Goal: Task Accomplishment & Management: Complete application form

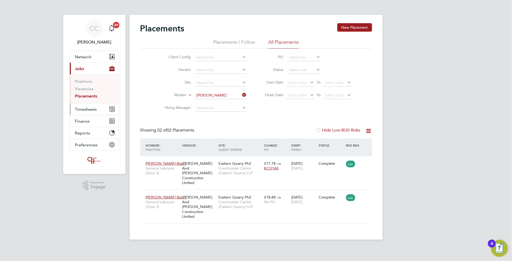
click at [89, 111] on span "Timesheets" at bounding box center [86, 109] width 22 height 5
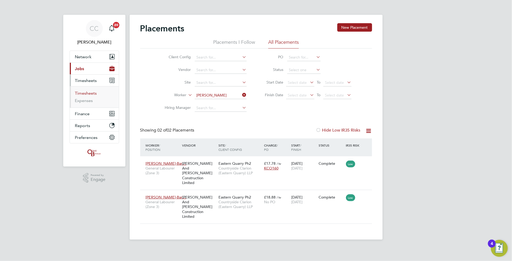
click at [78, 91] on link "Timesheets" at bounding box center [86, 93] width 22 height 5
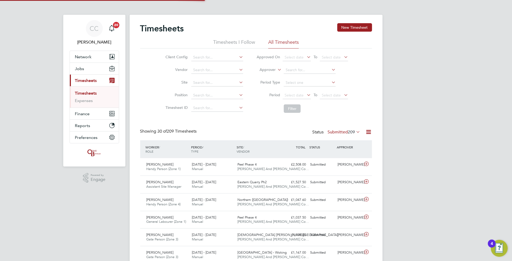
scroll to position [13, 46]
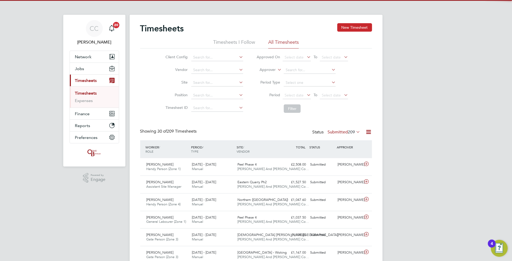
click at [347, 27] on button "New Timesheet" at bounding box center [354, 27] width 35 height 8
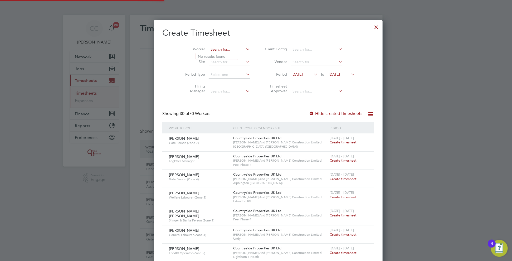
click at [217, 49] on input at bounding box center [229, 49] width 41 height 7
type input "[PERSON_NAME]"
click at [216, 49] on input at bounding box center [229, 49] width 41 height 7
click at [214, 54] on li "[PERSON_NAME]" at bounding box center [217, 56] width 42 height 7
type input "[PERSON_NAME]"
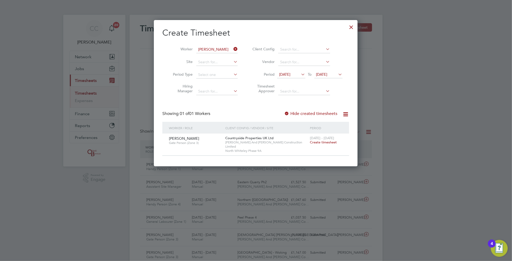
click at [326, 74] on span "[DATE]" at bounding box center [321, 74] width 11 height 5
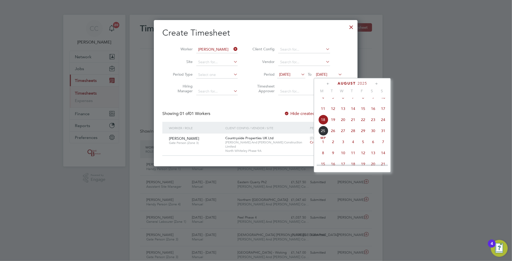
click at [381, 123] on span "24" at bounding box center [383, 120] width 10 height 10
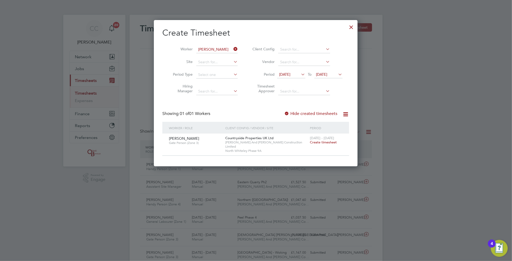
click at [293, 113] on label "Hide created timesheets" at bounding box center [310, 113] width 53 height 5
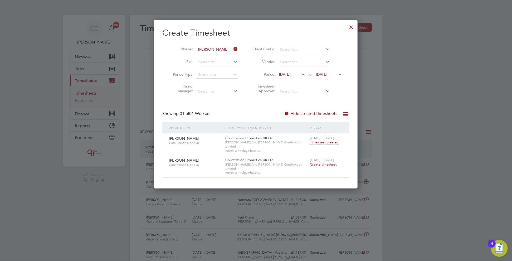
click at [318, 162] on span "Create timesheet" at bounding box center [323, 164] width 27 height 4
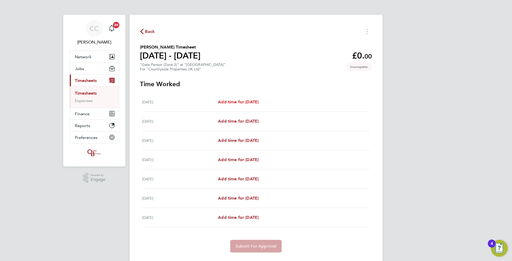
click at [252, 100] on span "Add time for [DATE]" at bounding box center [238, 101] width 41 height 5
select select "30"
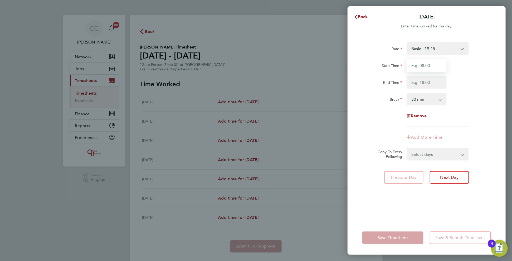
click at [417, 63] on input "Start Time" at bounding box center [426, 65] width 40 height 13
type input "08:00"
type input "17:00"
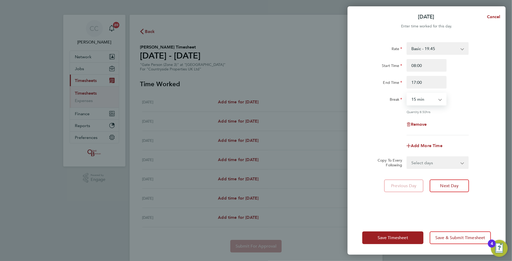
select select "0"
click at [420, 162] on select "Select days Day Weekday (Mon-Fri) Weekend (Sat-Sun) [DATE] [DATE] [DATE] [DATE]…" at bounding box center [434, 163] width 55 height 12
select select "WEEKDAY"
click at [407, 157] on select "Select days Day Weekday (Mon-Fri) Weekend (Sat-Sun) [DATE] [DATE] [DATE] [DATE]…" at bounding box center [434, 163] width 55 height 12
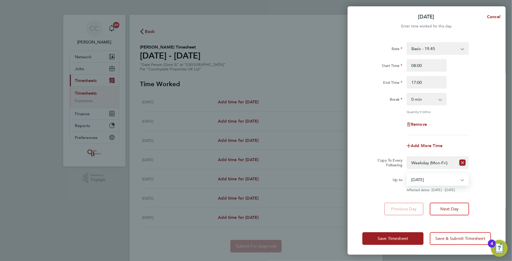
click at [428, 180] on select "[DATE] [DATE] [DATE] [DATE] [DATE] [DATE]" at bounding box center [434, 180] width 55 height 12
select select "[DATE]"
click at [407, 174] on select "[DATE] [DATE] [DATE] [DATE] [DATE] [DATE]" at bounding box center [434, 180] width 55 height 12
click at [413, 234] on button "Save Timesheet" at bounding box center [392, 238] width 61 height 13
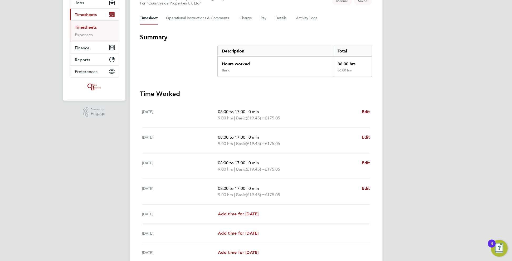
scroll to position [112, 0]
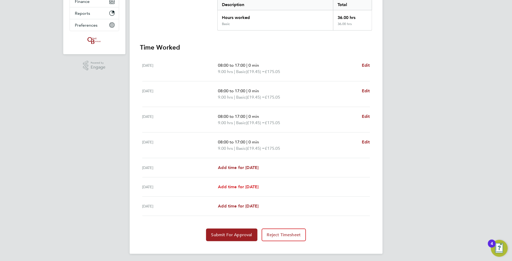
click at [237, 184] on span "Add time for [DATE]" at bounding box center [238, 186] width 41 height 5
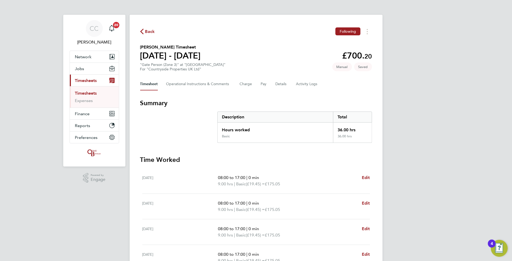
select select "30"
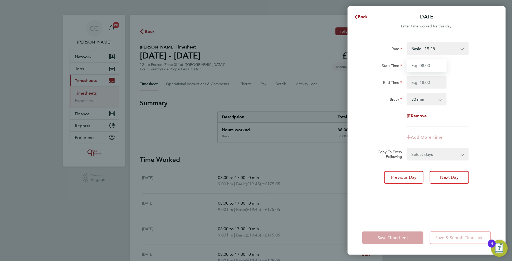
click at [420, 68] on input "Start Time" at bounding box center [426, 65] width 40 height 13
type input "08:00"
type input "15:00"
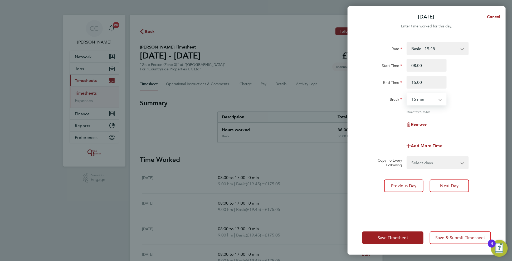
select select "0"
click at [395, 236] on span "Save Timesheet" at bounding box center [393, 237] width 31 height 5
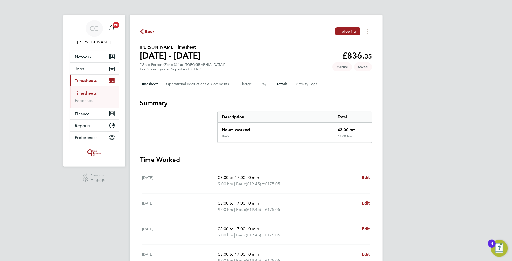
click at [280, 82] on button "Details" at bounding box center [282, 84] width 12 height 13
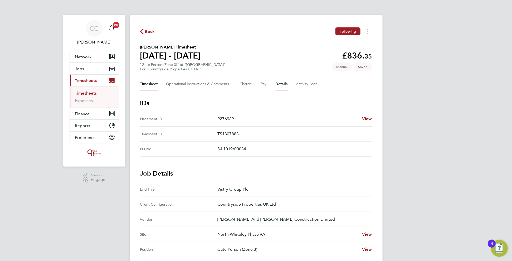
click at [153, 81] on button "Timesheet" at bounding box center [149, 84] width 18 height 13
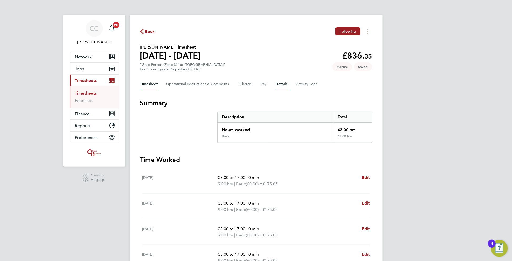
click at [283, 83] on button "Details" at bounding box center [282, 84] width 12 height 13
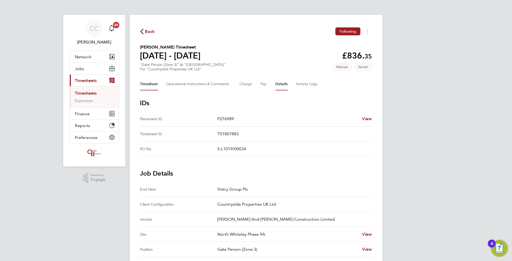
click at [149, 86] on button "Timesheet" at bounding box center [149, 84] width 18 height 13
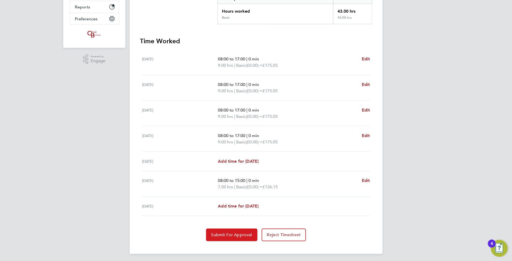
click at [238, 232] on span "Submit For Approval" at bounding box center [231, 234] width 41 height 5
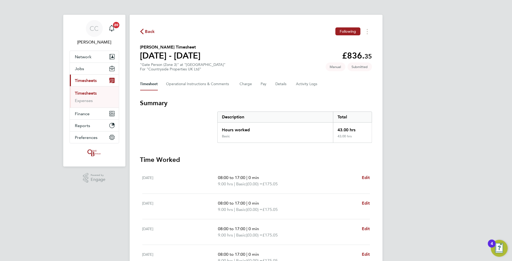
click at [149, 33] on span "Back" at bounding box center [150, 31] width 10 height 6
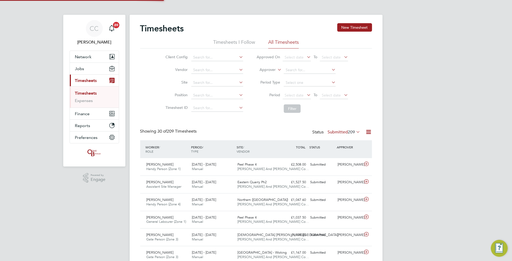
scroll to position [13, 46]
click at [348, 26] on button "New Timesheet" at bounding box center [354, 27] width 35 height 8
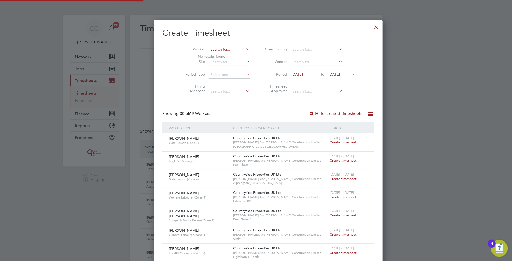
click at [211, 48] on input at bounding box center [229, 49] width 41 height 7
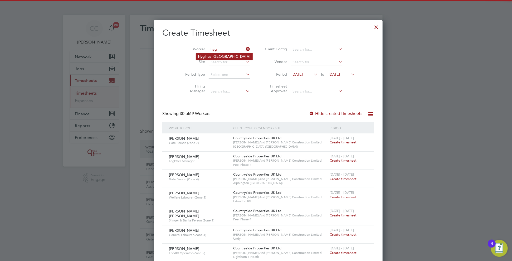
click at [217, 57] on li "Hyg inus [GEOGRAPHIC_DATA]" at bounding box center [224, 56] width 57 height 7
type input "[PERSON_NAME]"
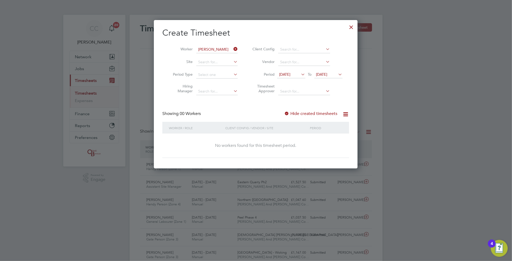
click at [327, 73] on span "[DATE]" at bounding box center [321, 74] width 11 height 5
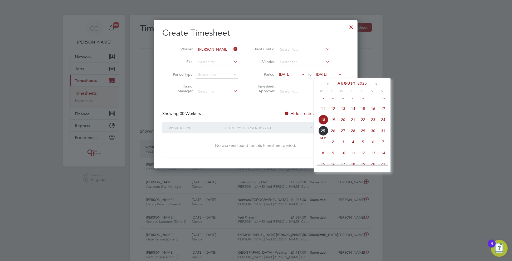
click at [384, 124] on span "24" at bounding box center [383, 120] width 10 height 10
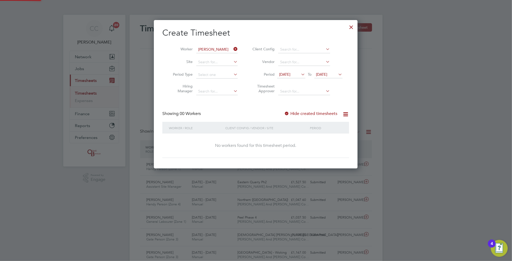
click at [288, 114] on div at bounding box center [286, 113] width 5 height 5
click at [287, 114] on div at bounding box center [286, 113] width 5 height 5
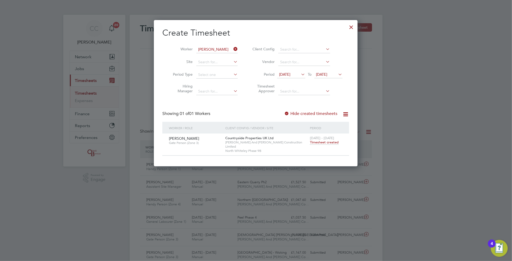
click at [232, 48] on icon at bounding box center [232, 48] width 0 height 7
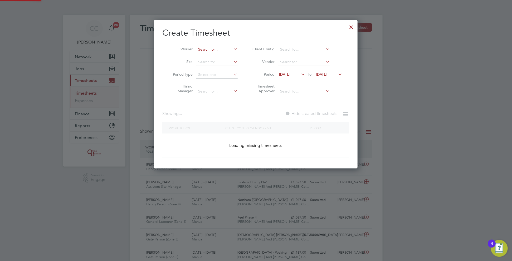
scroll to position [148, 204]
click at [222, 49] on input at bounding box center [216, 49] width 41 height 7
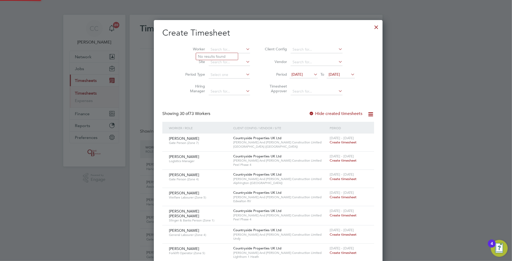
scroll to position [808, 204]
click at [207, 55] on li "[PERSON_NAME] [PERSON_NAME]" at bounding box center [221, 56] width 51 height 7
type input "[PERSON_NAME]"
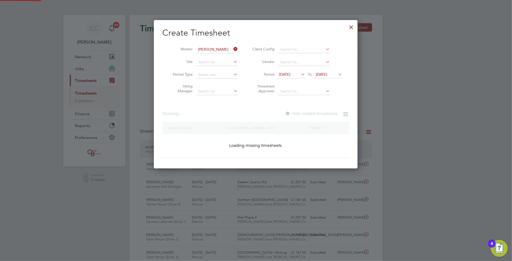
scroll to position [148, 204]
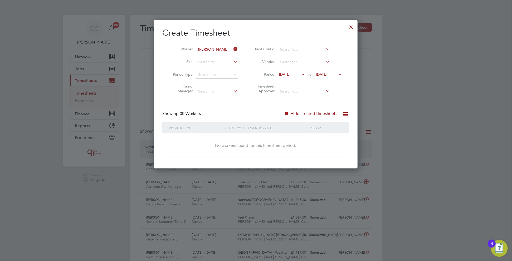
drag, startPoint x: 296, startPoint y: 109, endPoint x: 296, endPoint y: 112, distance: 2.9
click at [296, 110] on div "Create Timesheet Worker [PERSON_NAME] Site Period Type Hiring Manager Client Co…" at bounding box center [255, 92] width 187 height 130
click at [296, 112] on label "Hide created timesheets" at bounding box center [310, 113] width 53 height 5
click at [294, 113] on label "Hide created timesheets" at bounding box center [310, 113] width 53 height 5
click at [232, 46] on icon at bounding box center [232, 48] width 0 height 7
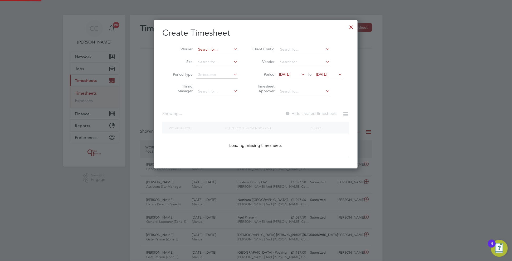
click at [222, 51] on input at bounding box center [216, 49] width 41 height 7
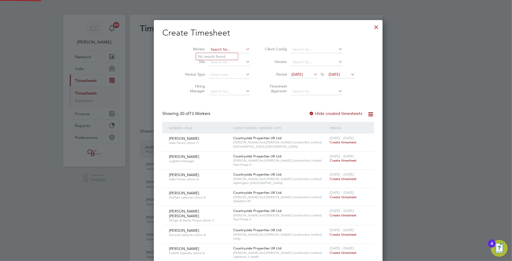
scroll to position [808, 204]
click at [208, 70] on b "[PERSON_NAME]" at bounding box center [213, 71] width 31 height 4
type input "[PERSON_NAME]"
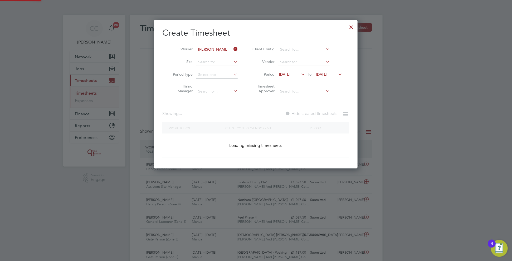
scroll to position [148, 204]
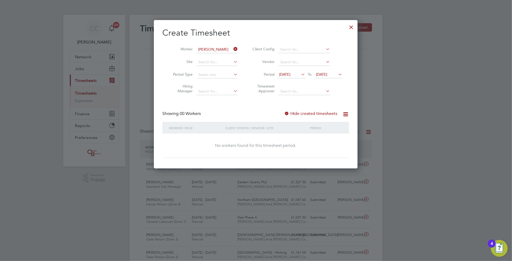
click at [305, 113] on label "Hide created timesheets" at bounding box center [310, 113] width 53 height 5
click at [304, 113] on label "Hide created timesheets" at bounding box center [310, 113] width 53 height 5
click at [232, 50] on icon at bounding box center [232, 48] width 0 height 7
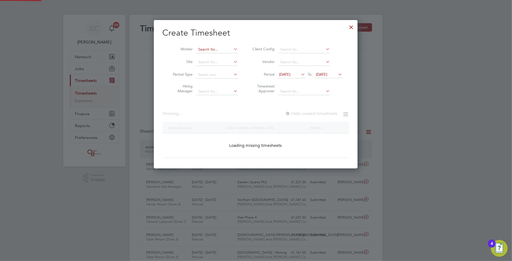
click at [224, 48] on input at bounding box center [216, 49] width 41 height 7
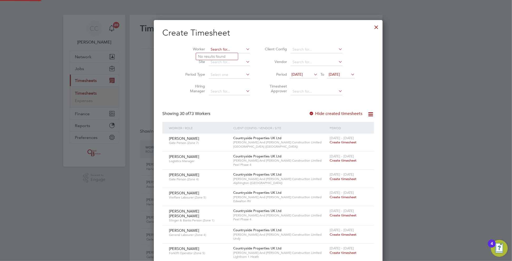
scroll to position [808, 204]
click at [218, 57] on li "[PERSON_NAME] Igweonu" at bounding box center [217, 56] width 43 height 7
type input "[PERSON_NAME]"
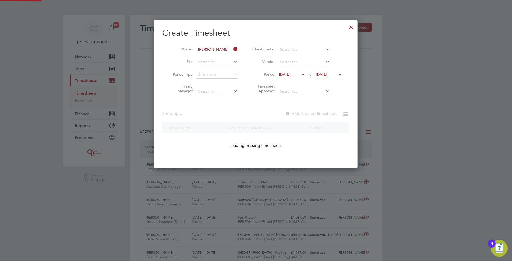
scroll to position [148, 204]
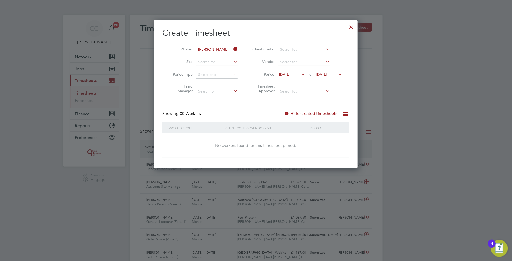
click at [316, 114] on label "Hide created timesheets" at bounding box center [310, 113] width 53 height 5
click at [302, 115] on label "Hide created timesheets" at bounding box center [310, 113] width 53 height 5
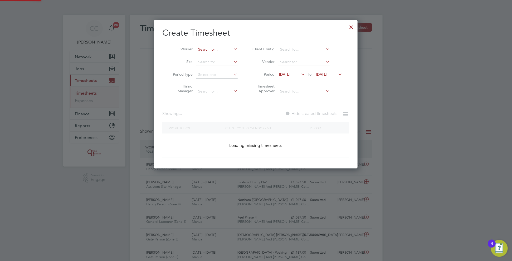
click at [226, 50] on input at bounding box center [216, 49] width 41 height 7
click at [220, 51] on input at bounding box center [216, 49] width 41 height 7
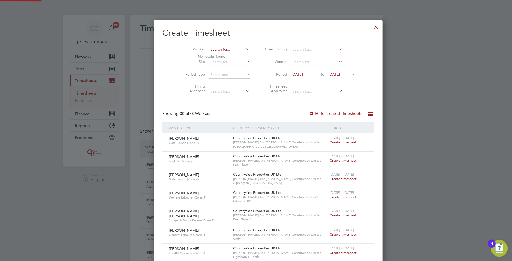
scroll to position [808, 204]
click at [230, 58] on b "Nw" at bounding box center [233, 56] width 6 height 4
type input "[PERSON_NAME]"
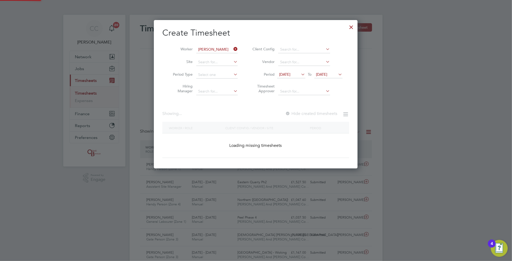
scroll to position [148, 204]
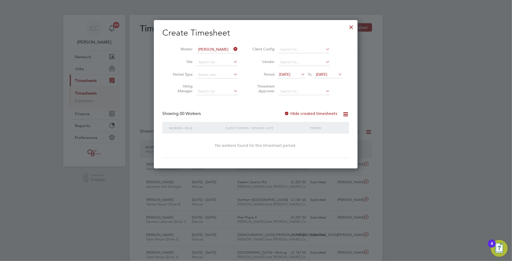
click at [289, 111] on div at bounding box center [286, 113] width 5 height 5
click at [289, 112] on div at bounding box center [286, 113] width 5 height 5
click at [351, 28] on div at bounding box center [351, 25] width 9 height 9
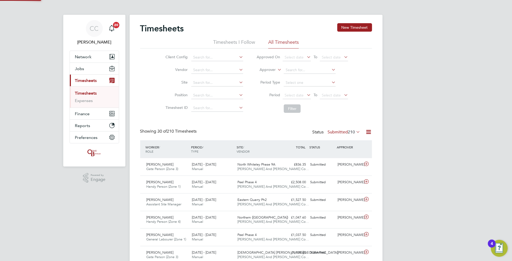
scroll to position [13, 46]
click at [366, 180] on icon at bounding box center [366, 181] width 7 height 4
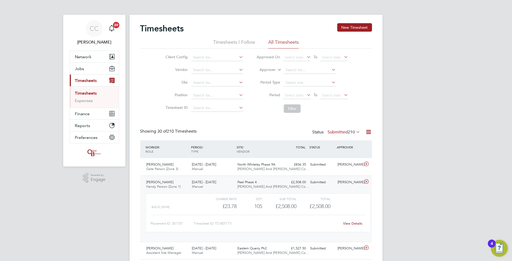
click at [366, 180] on icon at bounding box center [366, 181] width 7 height 4
